Goal: Find contact information: Find contact information

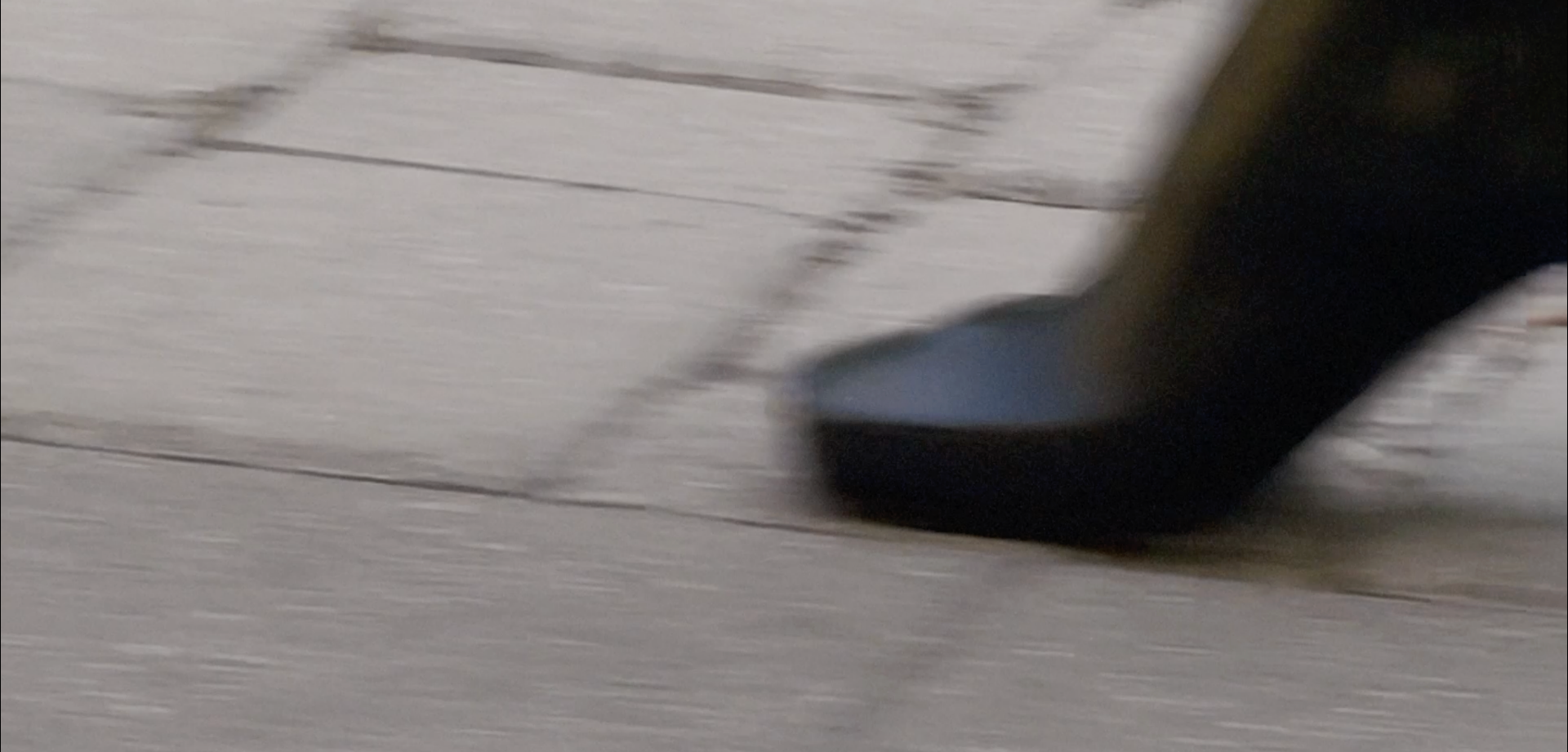
scroll to position [290, 0]
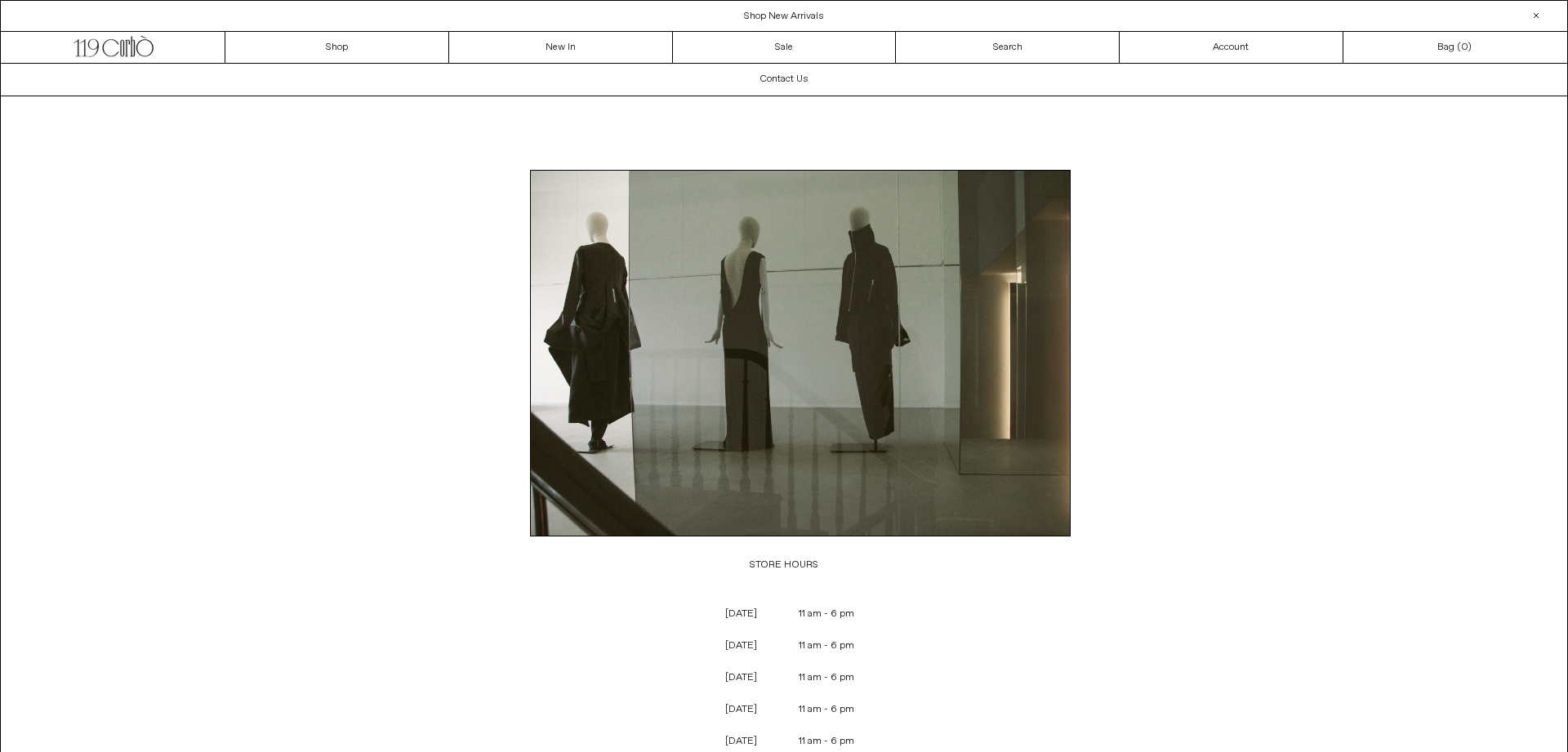
click at [777, 15] on span "Shop New Arrivals" at bounding box center [784, 16] width 80 height 13
